Goal: Task Accomplishment & Management: Use online tool/utility

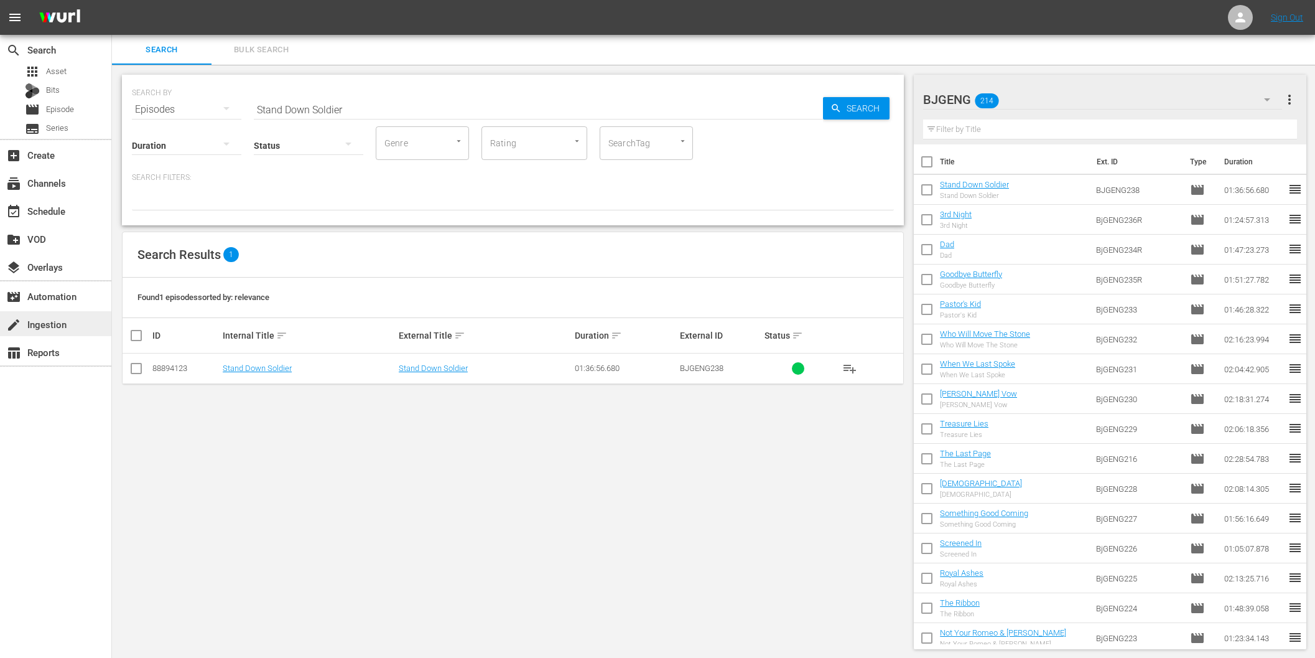
scroll to position [1, 0]
click at [49, 327] on div "create Ingestion" at bounding box center [35, 322] width 70 height 11
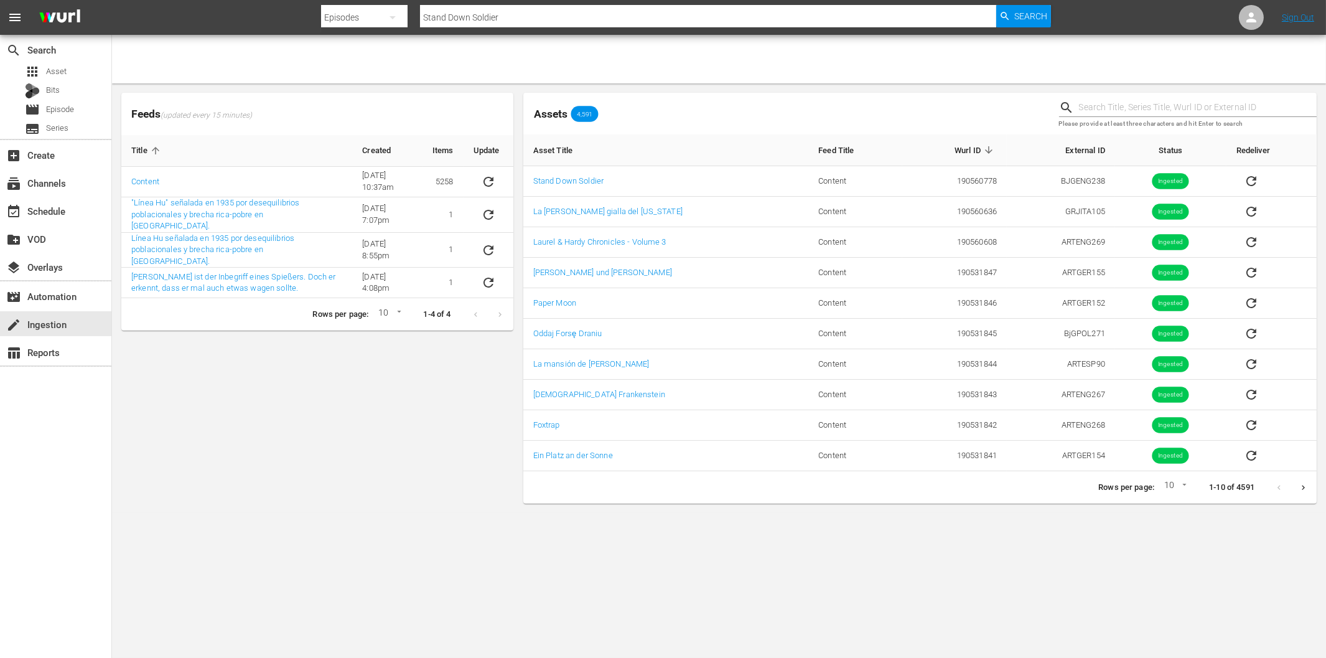
click at [301, 418] on div "Feeds (updated every 15 minutes) Title Created Items Update Content [DATE] 10:3…" at bounding box center [317, 298] width 402 height 421
click at [490, 179] on icon "sticky table" at bounding box center [488, 182] width 10 height 10
click at [442, 426] on div "Feeds (updated every 15 minutes) Title Created Items Update Content [DATE] 10:3…" at bounding box center [317, 298] width 402 height 421
click at [320, 434] on div "Feeds (updated every 15 minutes) Title Created Items Update Content [DATE] 10:3…" at bounding box center [317, 298] width 402 height 421
click at [487, 183] on icon "sticky table" at bounding box center [488, 181] width 15 height 15
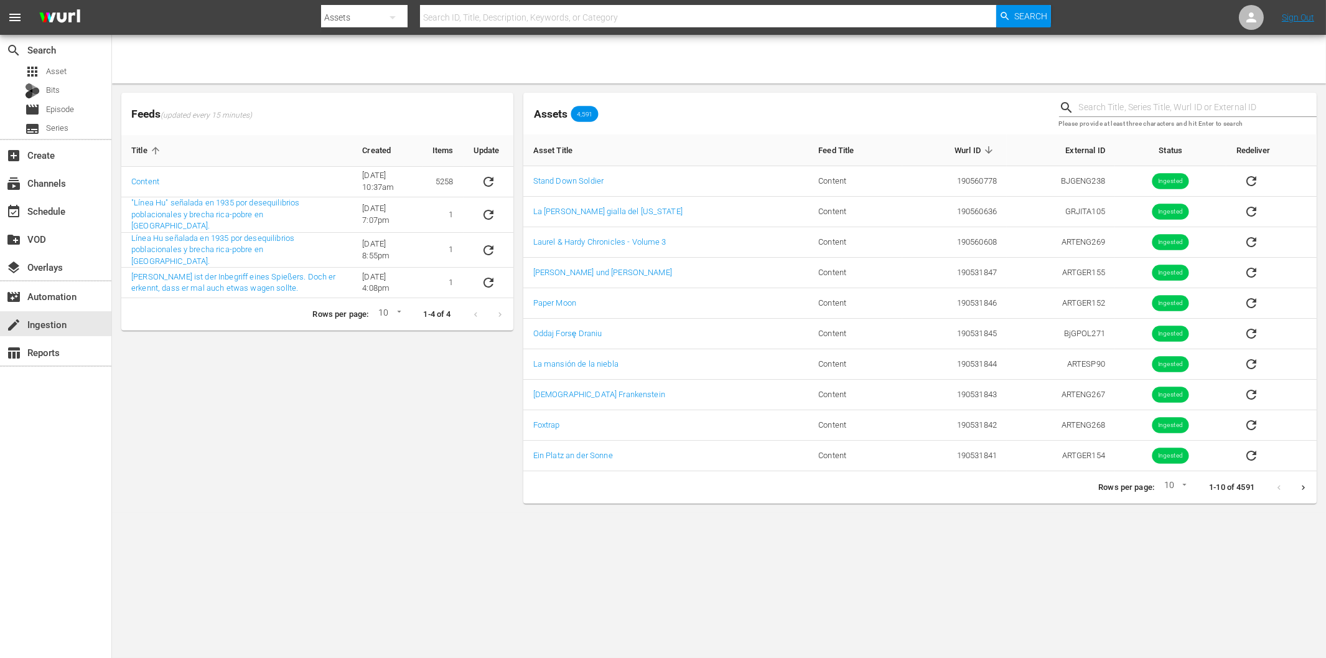
click at [235, 54] on div at bounding box center [719, 59] width 1214 height 49
click at [960, 545] on body "menu Search By Assets Search ID, Title, Description, Keywords, or Category Sear…" at bounding box center [663, 329] width 1326 height 658
